Goal: Check status: Check status

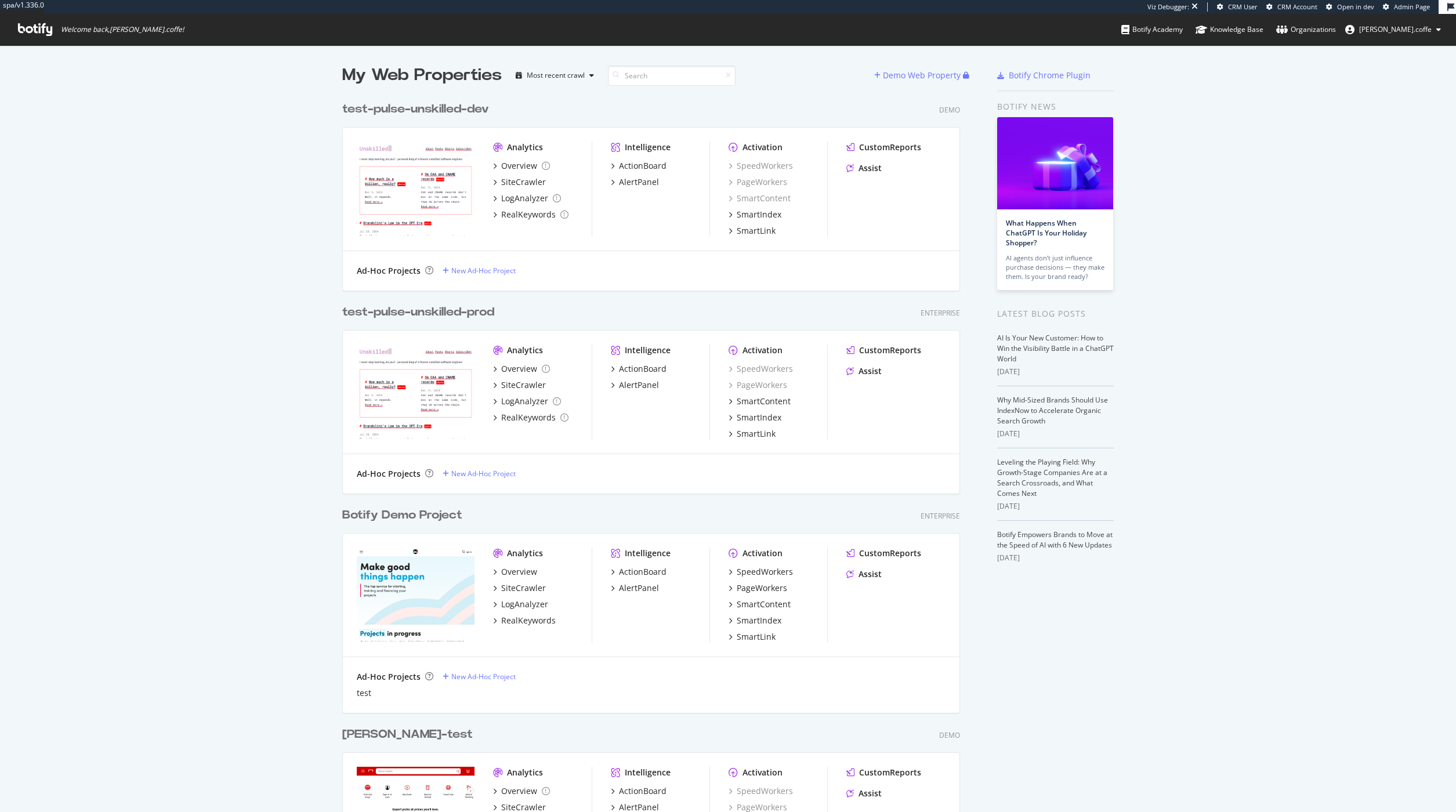
scroll to position [803, 1439]
click at [244, 278] on div "My Web Properties Most recent crawl Demo Web Property test-pulse-unskilled-dev …" at bounding box center [728, 692] width 1456 height 1295
drag, startPoint x: 238, startPoint y: 467, endPoint x: 240, endPoint y: 449, distance: 18.1
click at [238, 467] on div "My Web Properties Most recent crawl Demo Web Property test-pulse-unskilled-dev …" at bounding box center [728, 692] width 1456 height 1295
